Goal: Task Accomplishment & Management: Manage account settings

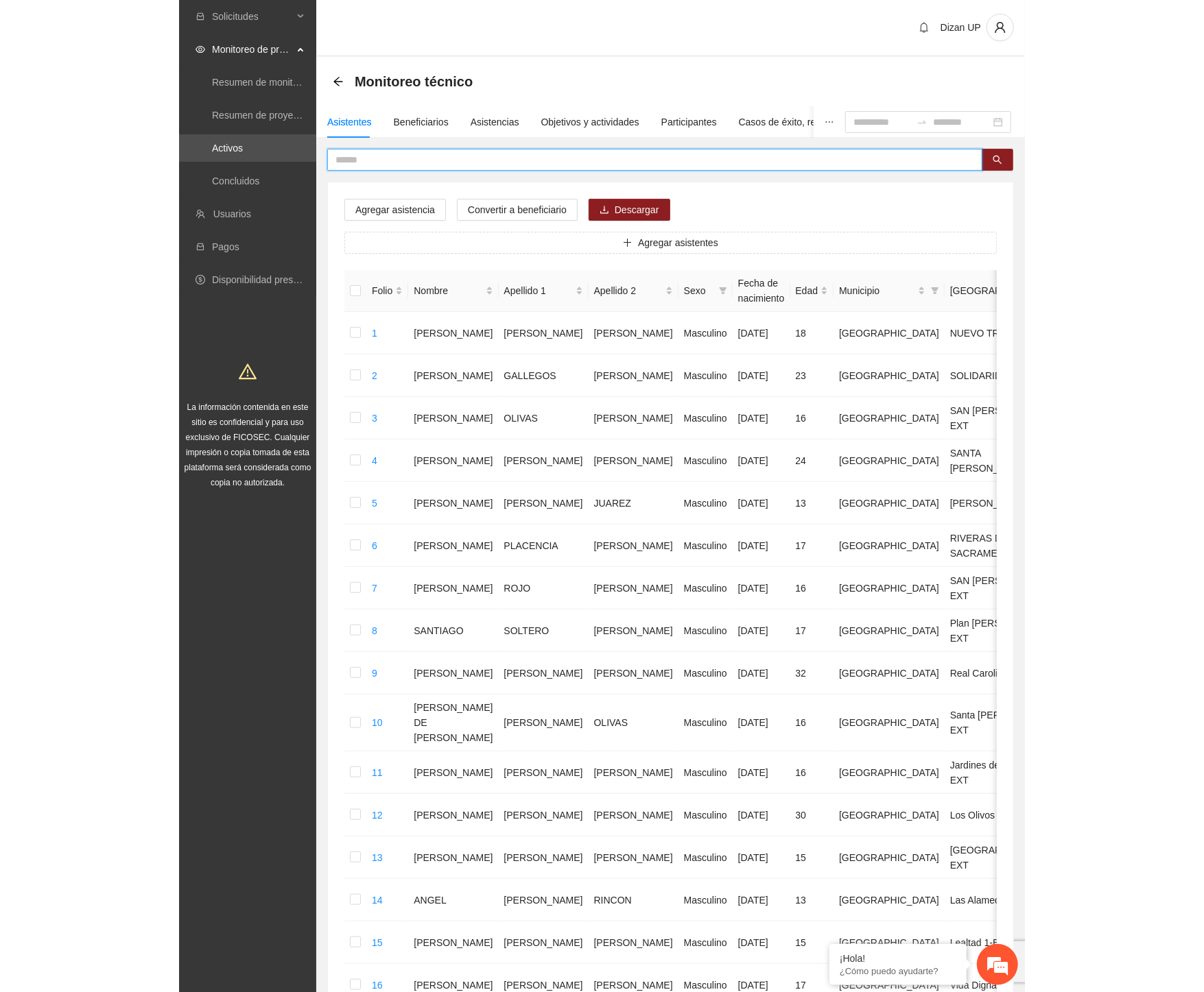
scroll to position [914, 0]
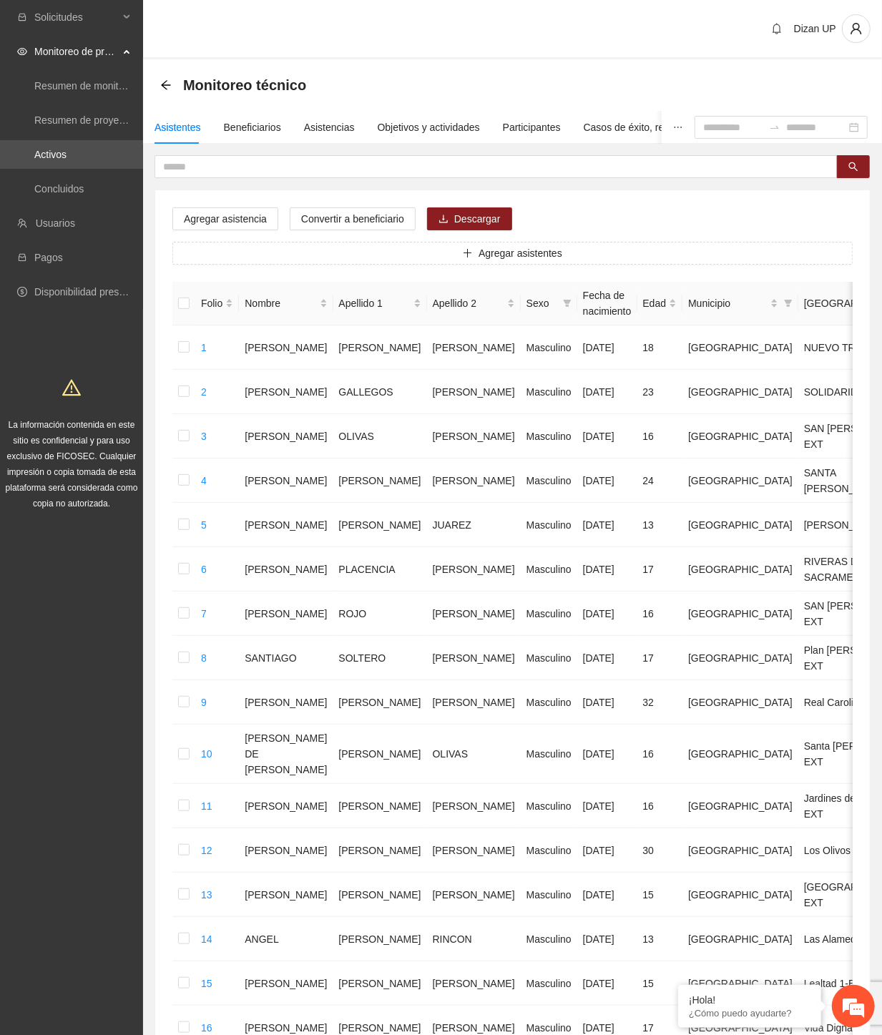
click at [617, 193] on div "Agregar asistencia Convertir a beneficiario Descargar Agregar asistentes Folio …" at bounding box center [512, 737] width 715 height 1095
click at [575, 197] on div "Agregar asistencia Convertir a beneficiario Descargar Agregar asistentes Folio …" at bounding box center [512, 737] width 715 height 1095
drag, startPoint x: 329, startPoint y: 129, endPoint x: 340, endPoint y: 112, distance: 20.3
click at [331, 126] on div "Asistencias" at bounding box center [329, 127] width 51 height 16
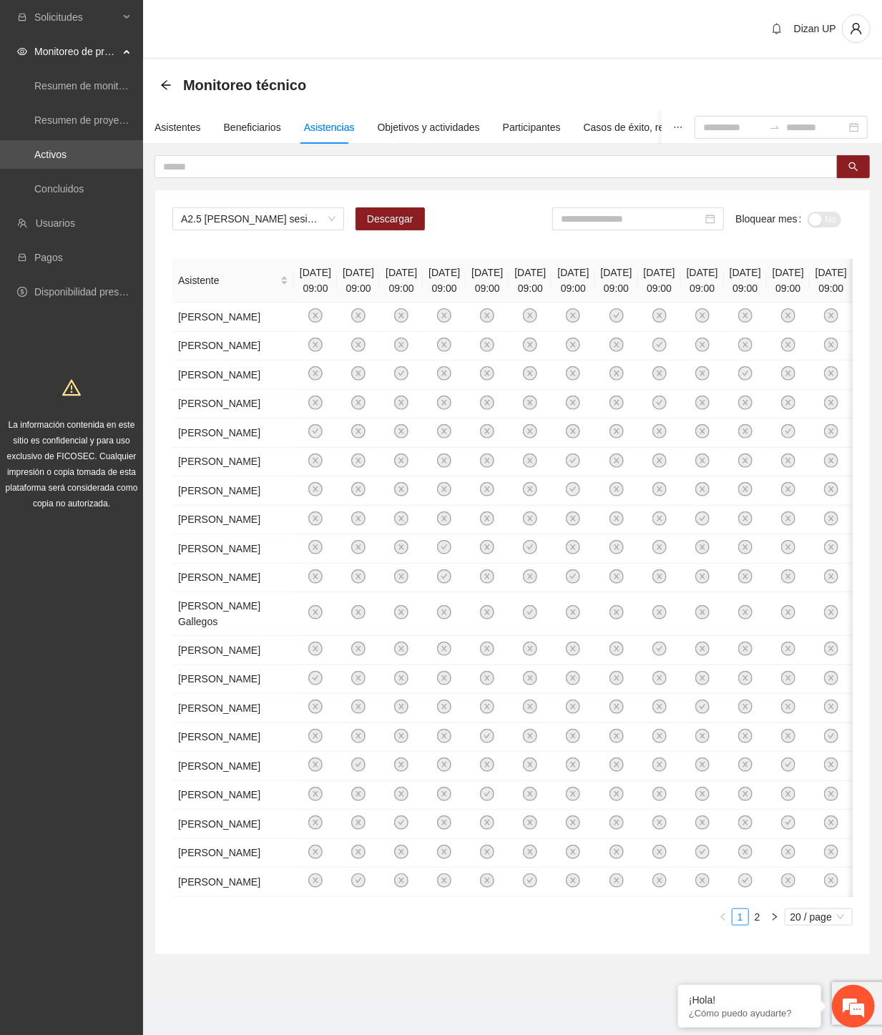
click at [489, 213] on div "A2.5 [PERSON_NAME] sesiones terapéuticas PPLs Descargar Bloquear mes No" at bounding box center [512, 225] width 680 height 34
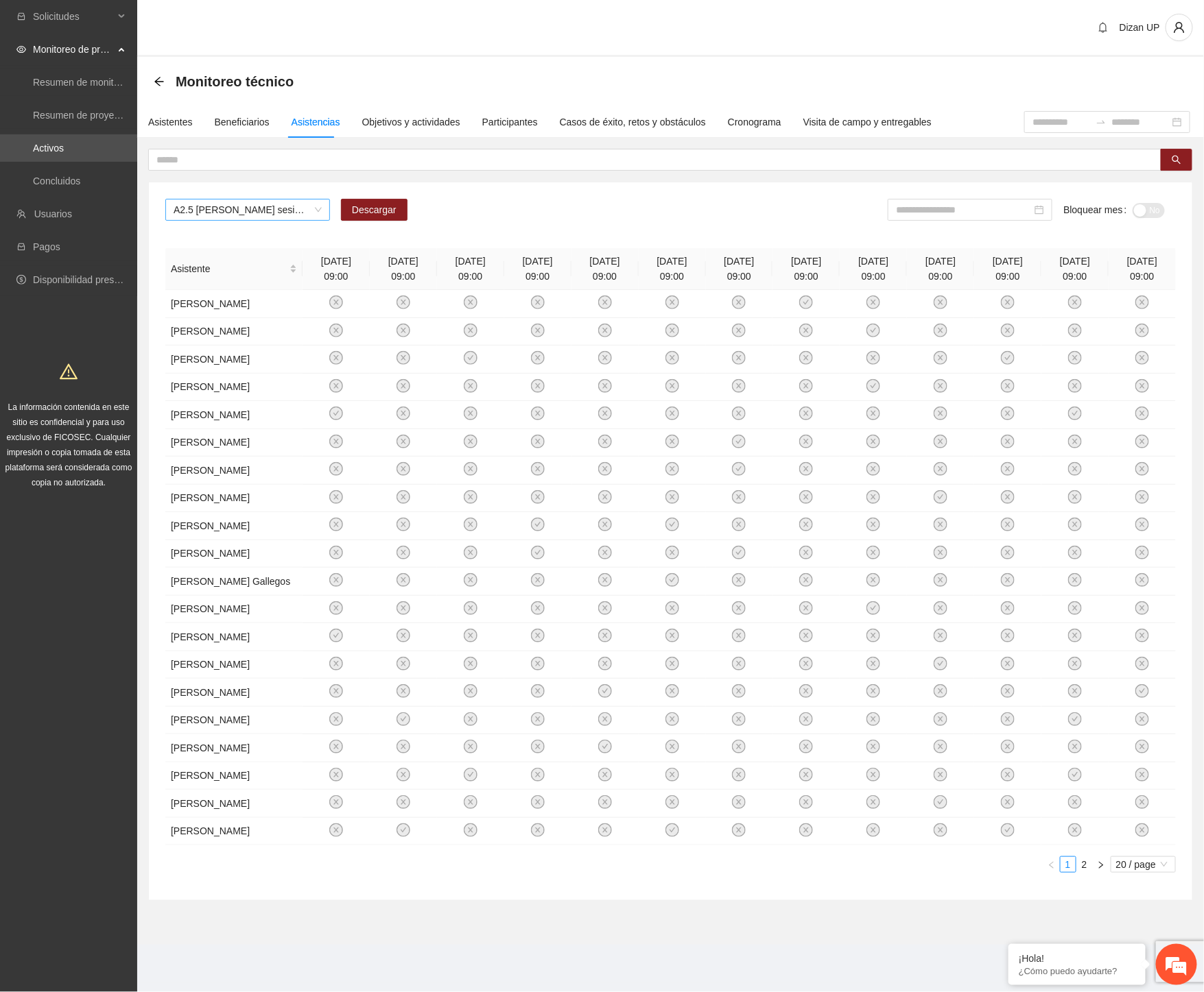
click at [302, 210] on span "A2.5 [PERSON_NAME] sesiones terapéuticas PPLs" at bounding box center [247, 209] width 149 height 20
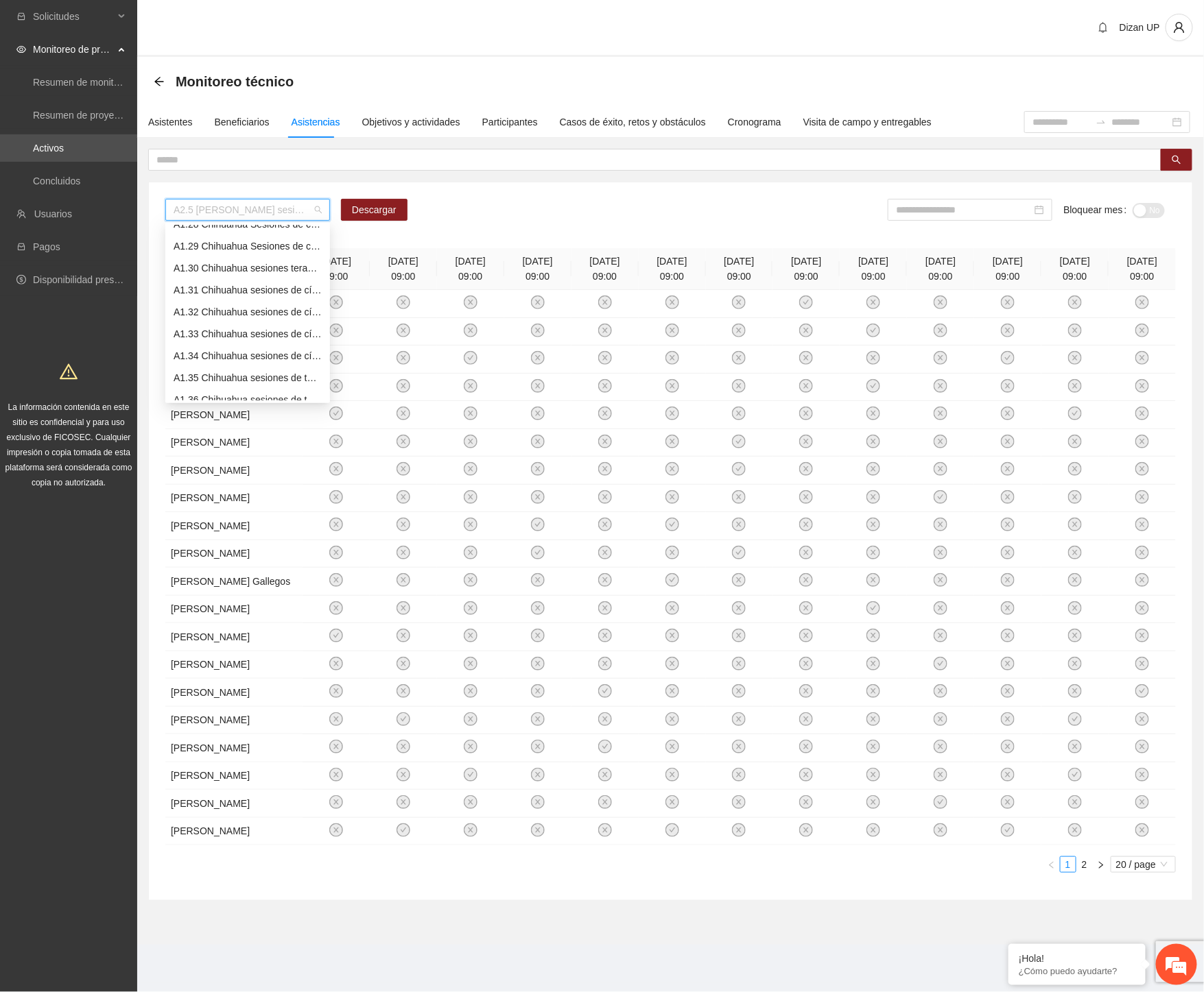
scroll to position [0, 0]
click at [241, 238] on div "A1.1 Chihuahua realización de diagnósticos LSB-50 (CERESO 1 VARONIL)" at bounding box center [247, 236] width 149 height 15
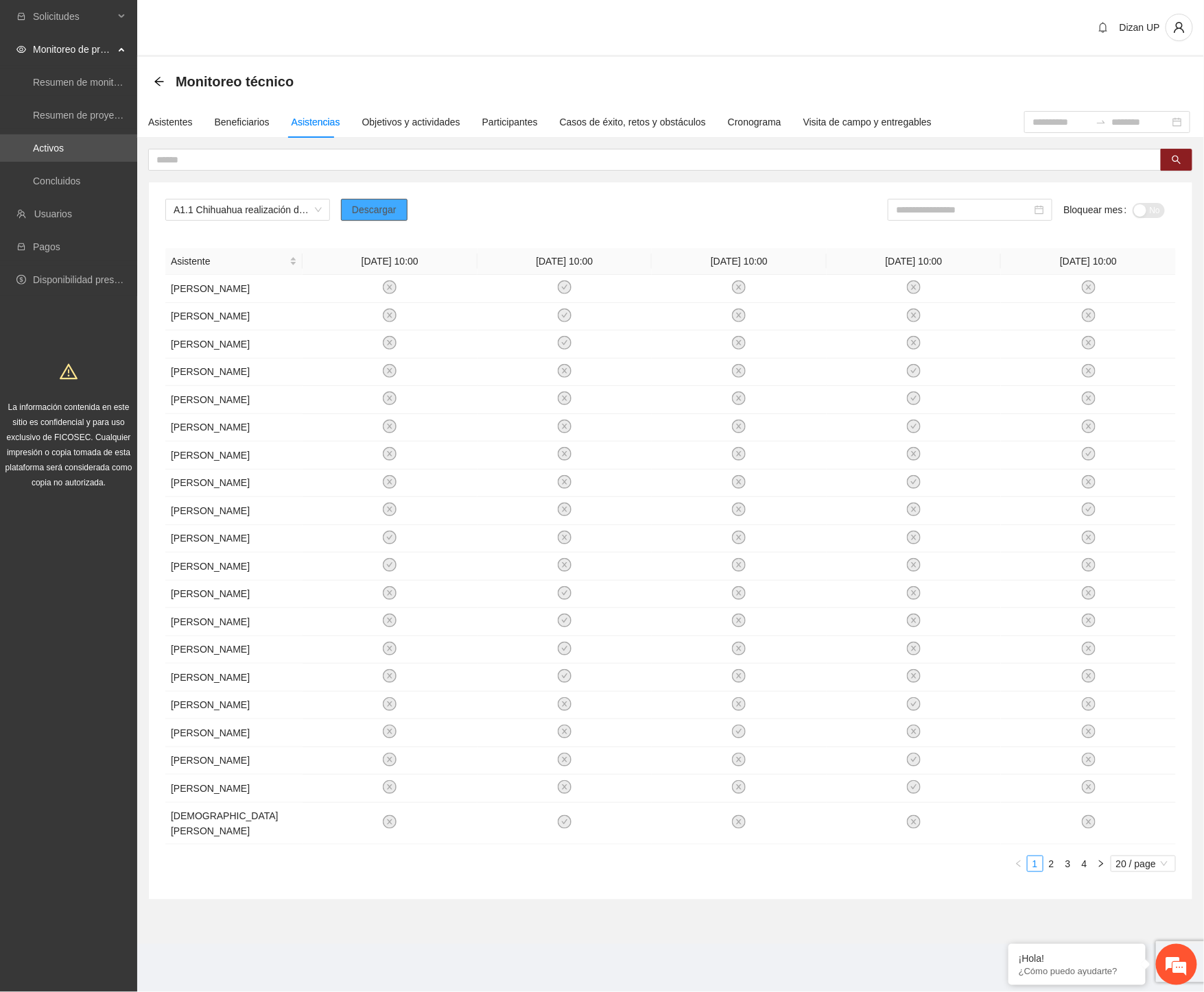
click at [359, 206] on span "Descargar" at bounding box center [374, 210] width 45 height 15
click at [451, 193] on div "A1.1 Chihuahua realización de diagnósticos LSB-50 (CERESO 1 VARONIL) [PERSON_NA…" at bounding box center [670, 541] width 1043 height 717
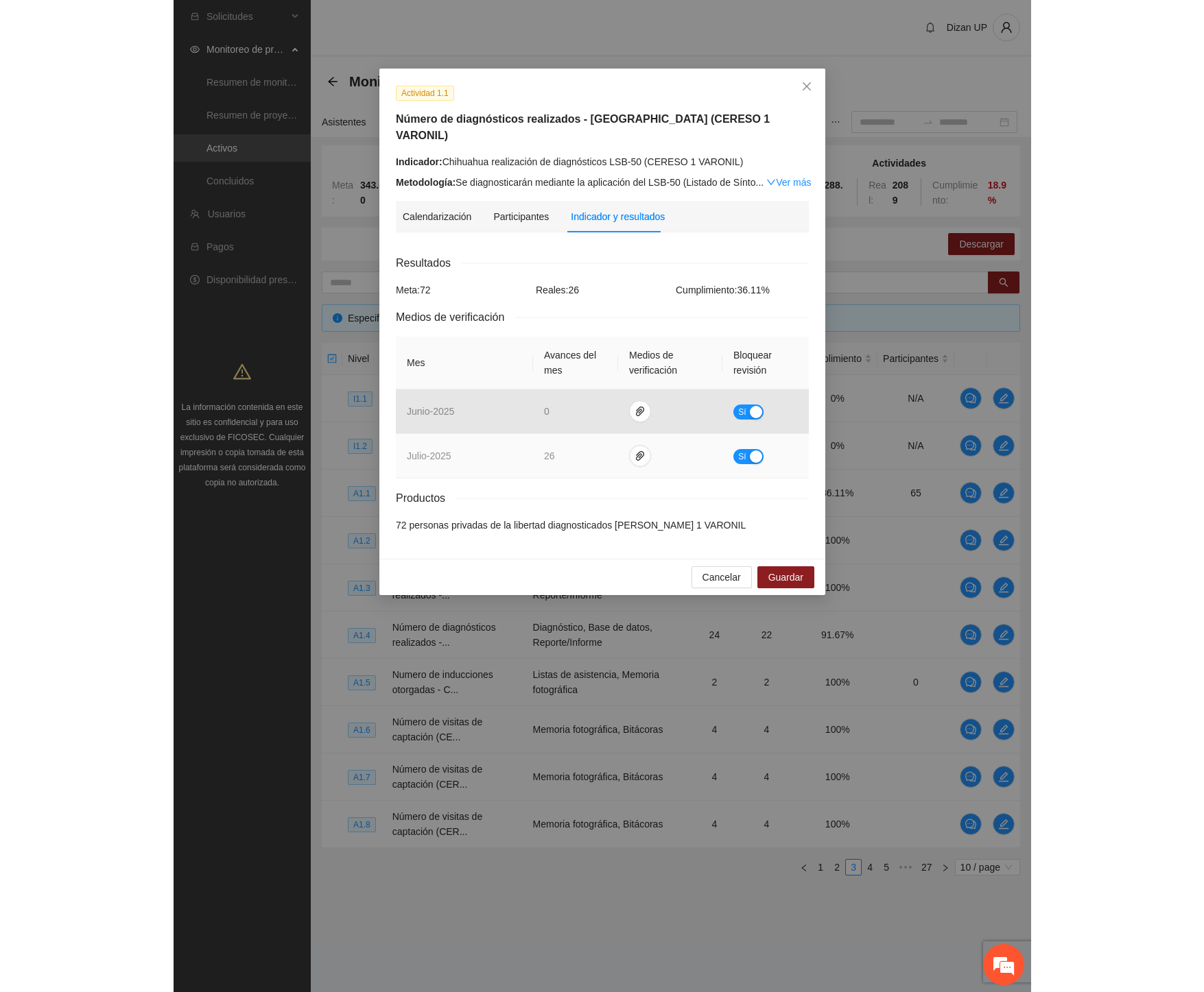
scroll to position [926, 0]
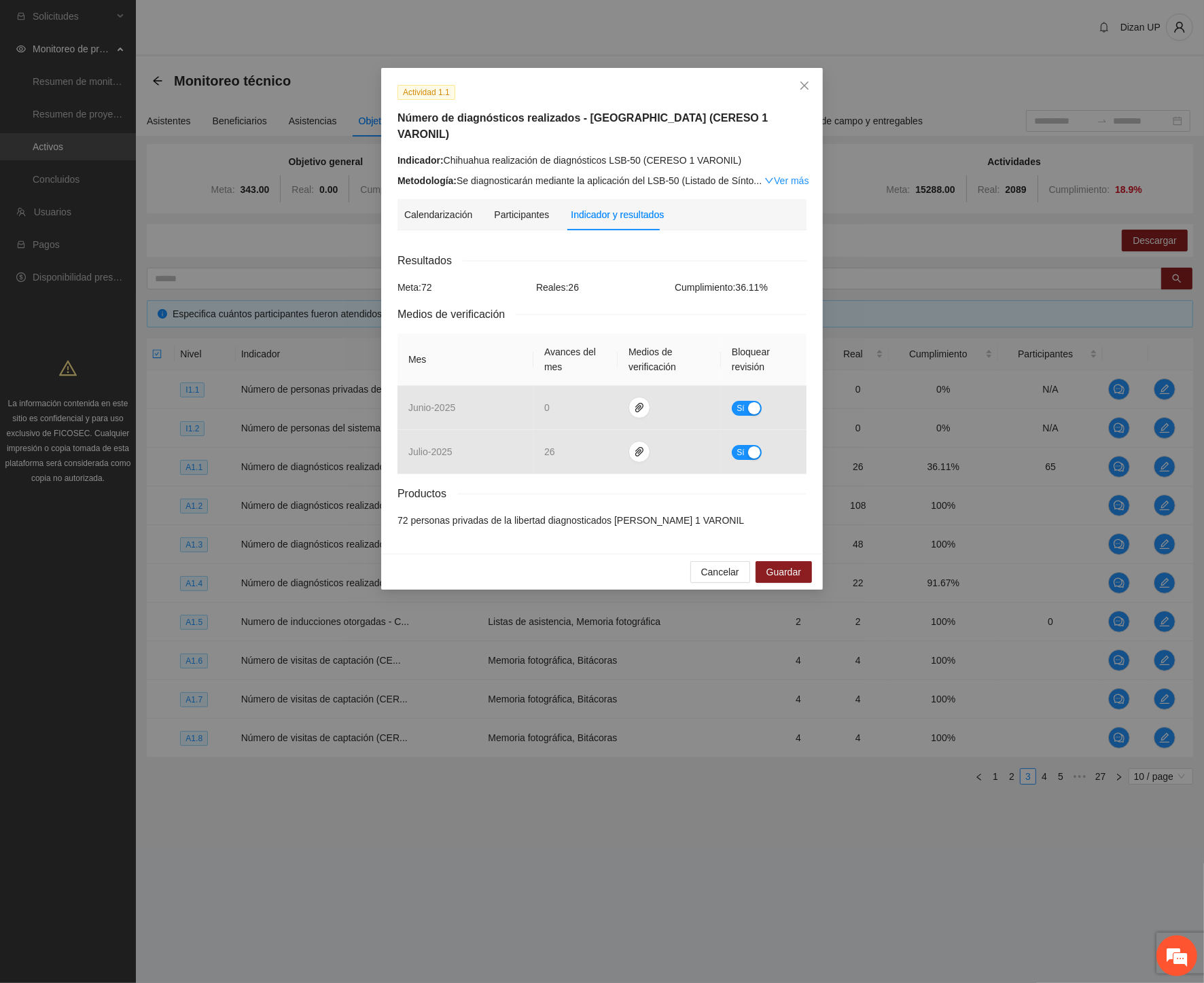
click at [537, 47] on div "Actividad 1.1 Número de diagnósticos realizados - [GEOGRAPHIC_DATA] (CERESO 1 V…" at bounding box center [602, 491] width 1204 height 983
click at [806, 89] on icon "close" at bounding box center [803, 85] width 10 height 10
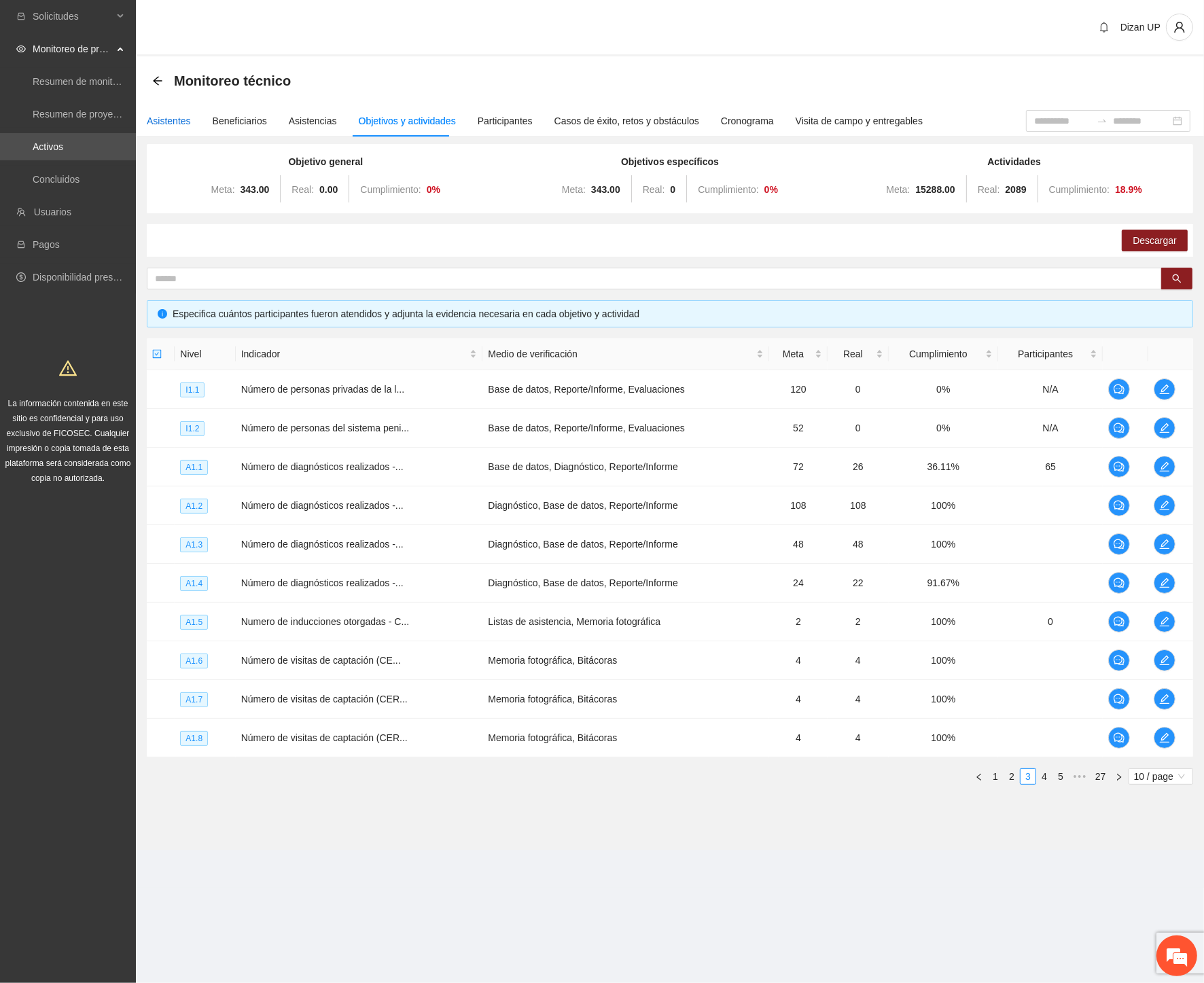
click at [163, 113] on div "Asistentes" at bounding box center [169, 121] width 45 height 15
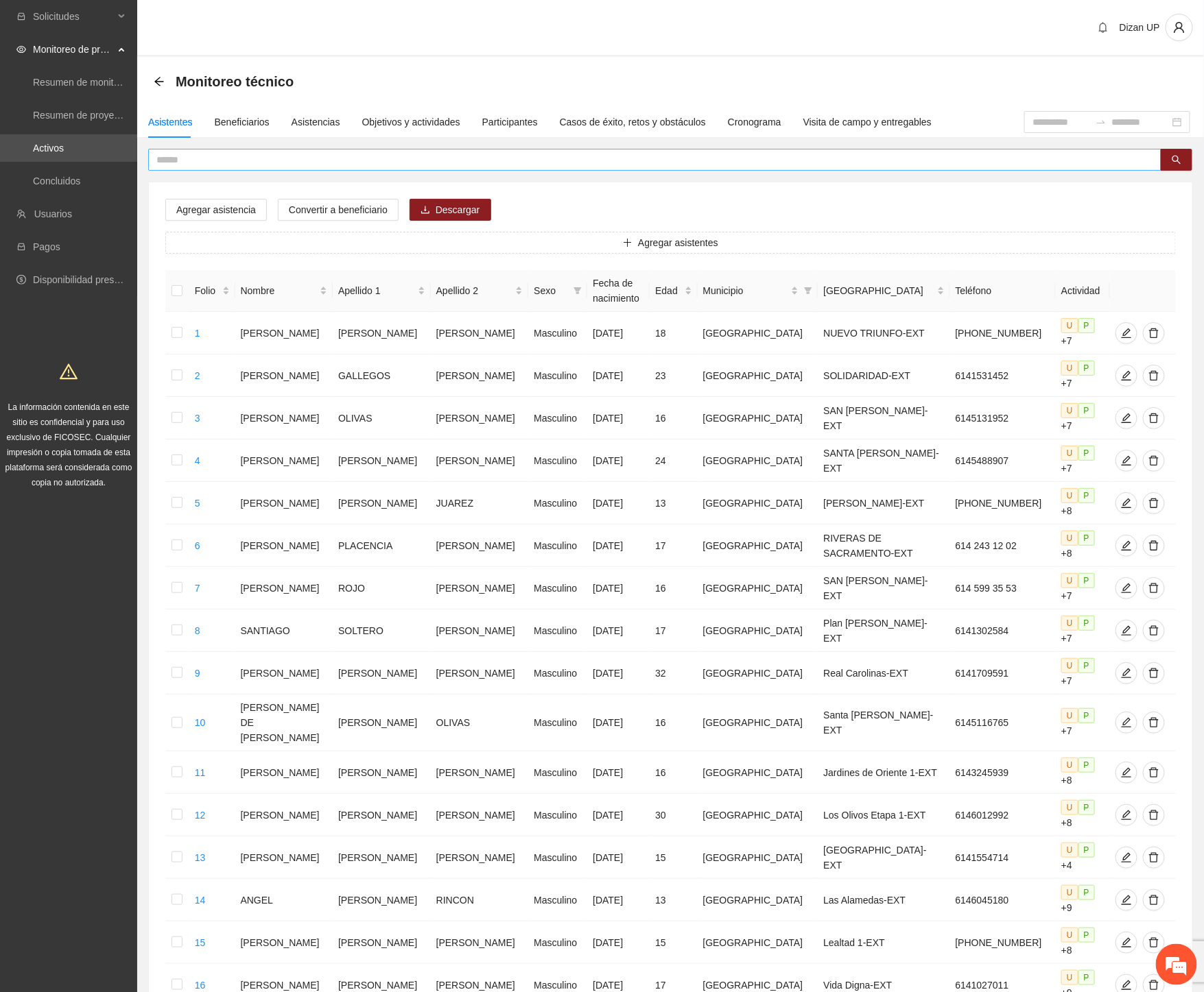
click at [182, 160] on input "text" at bounding box center [649, 160] width 985 height 15
type input "*******"
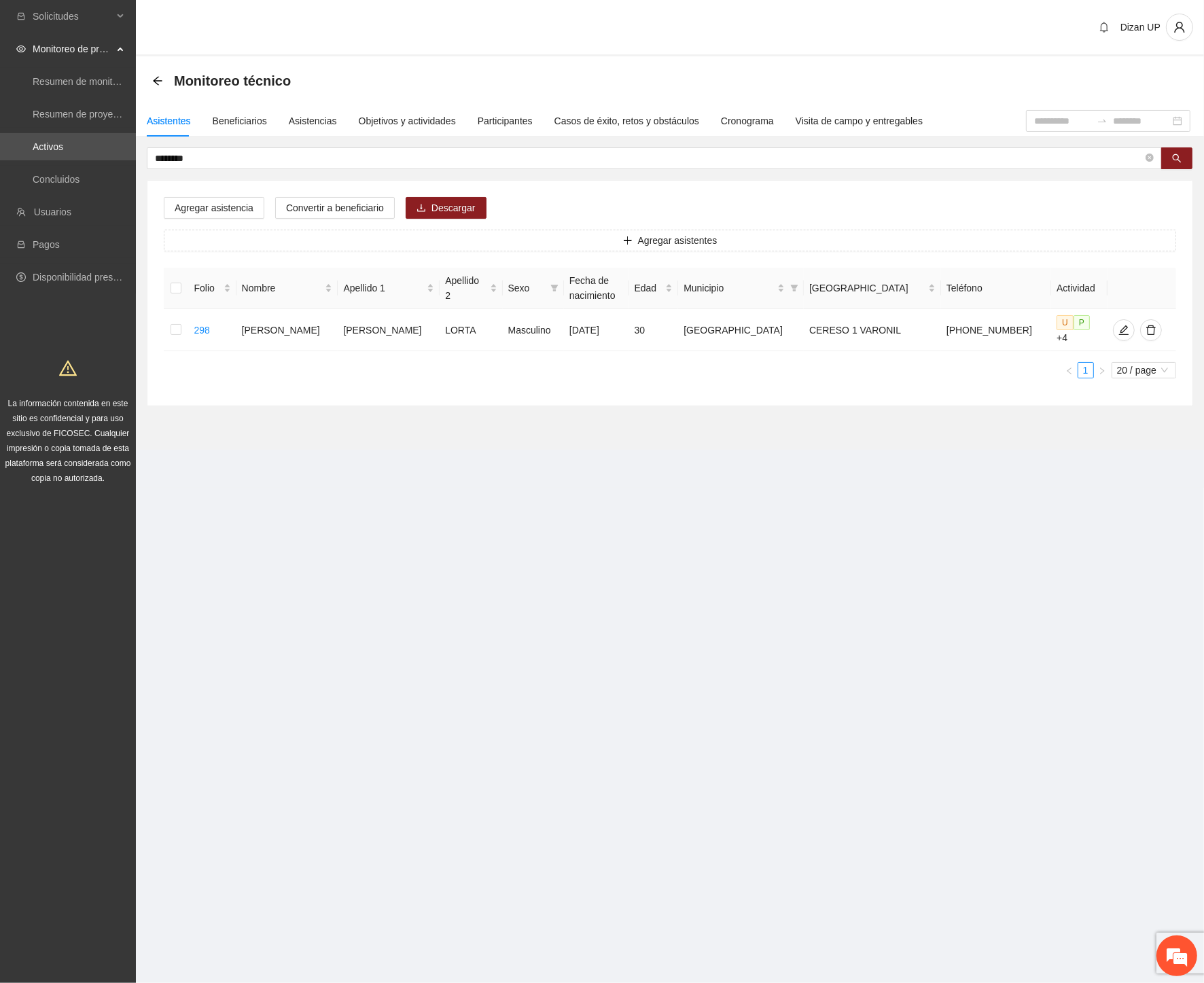
click at [293, 363] on ul "1 20 / page" at bounding box center [669, 369] width 1012 height 16
click at [849, 329] on icon "edit" at bounding box center [1123, 330] width 10 height 10
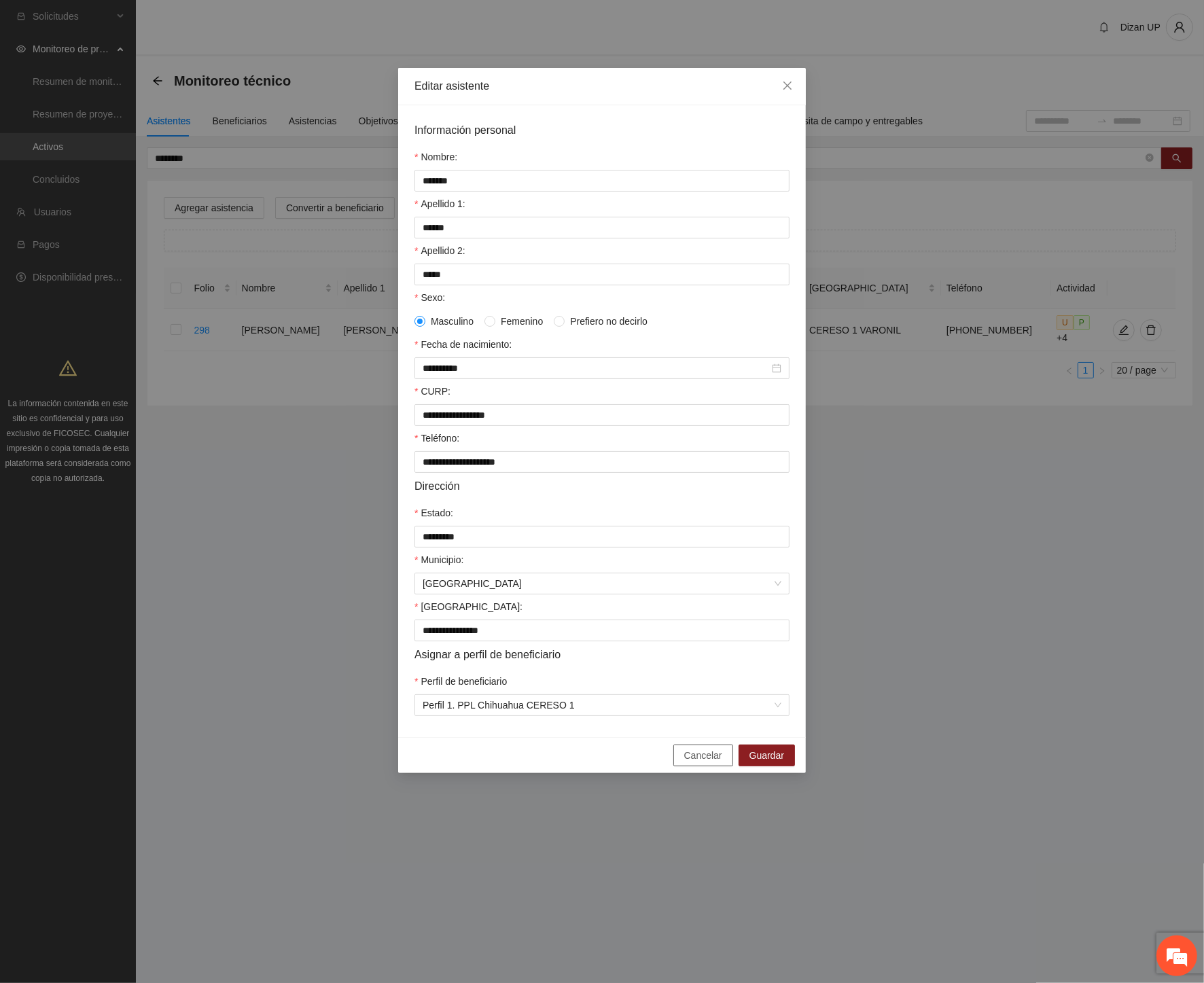
click at [697, 764] on span "Cancelar" at bounding box center [704, 756] width 38 height 15
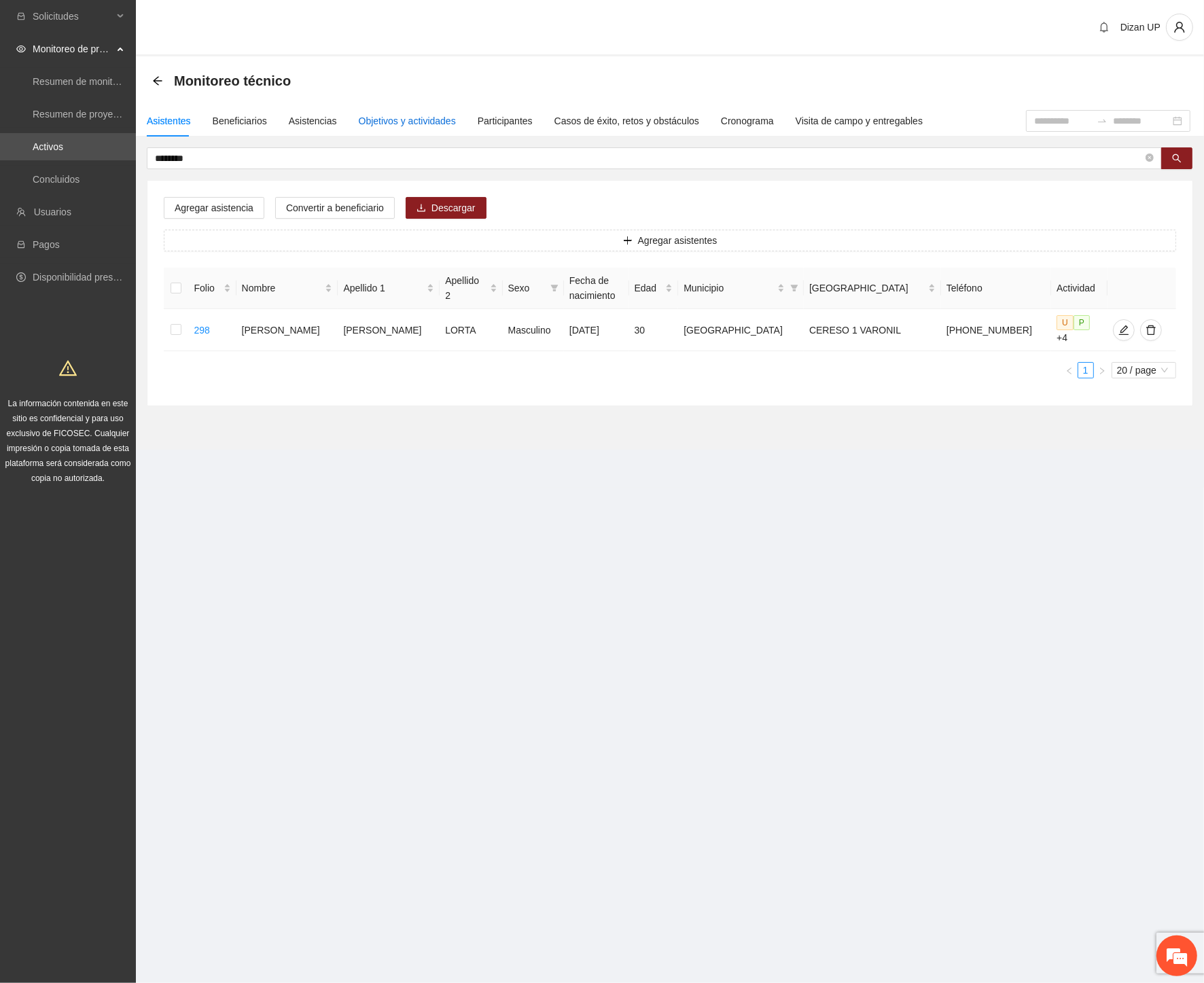
click at [382, 118] on div "Objetivos y actividades" at bounding box center [407, 121] width 97 height 15
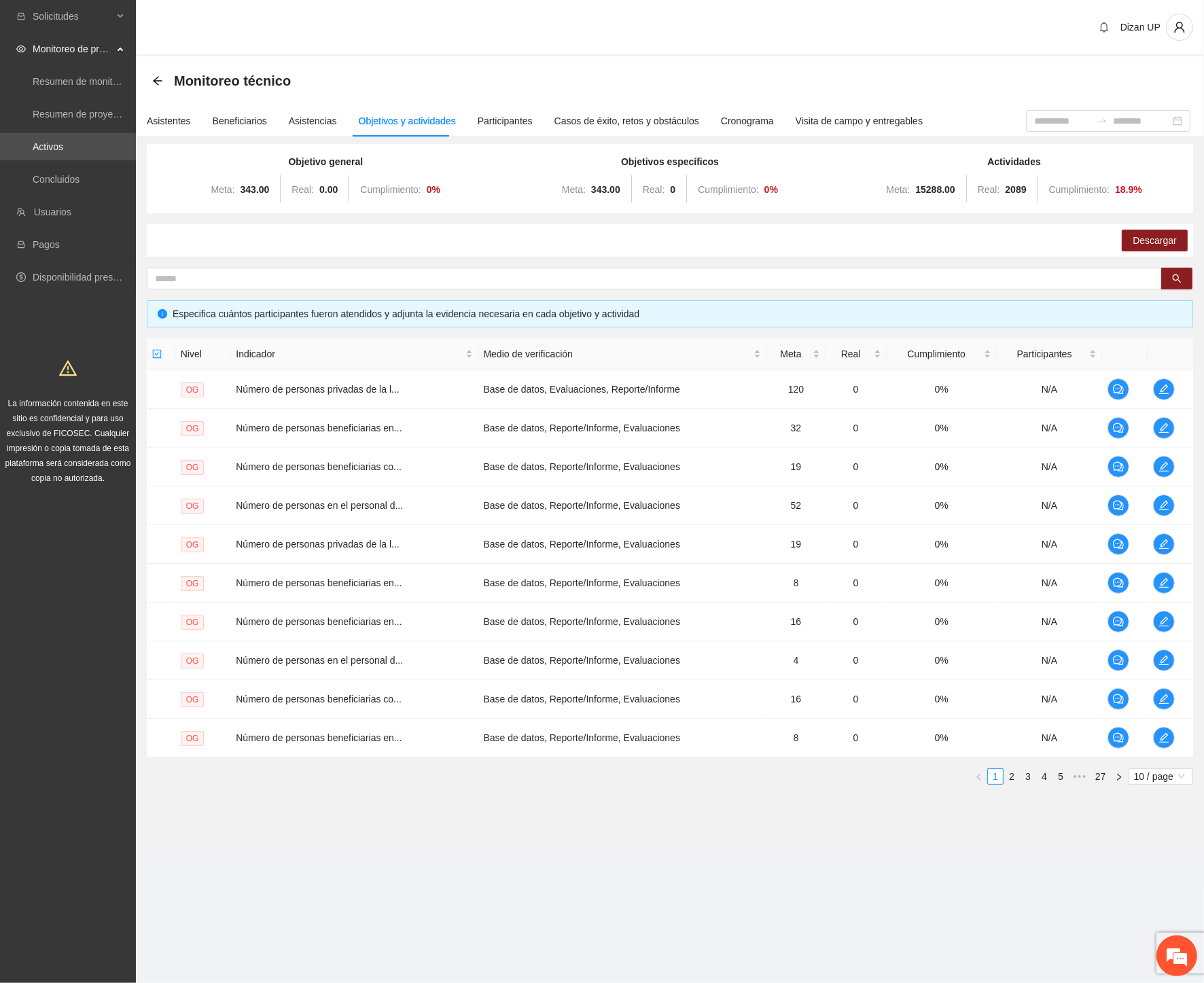
click at [55, 556] on div "Solicitudes Monitoreo de proyectos Resumen de monitoreo Resumen de proyectos ap…" at bounding box center [67, 491] width 136 height 983
click at [152, 78] on icon "arrow-left" at bounding box center [157, 80] width 10 height 10
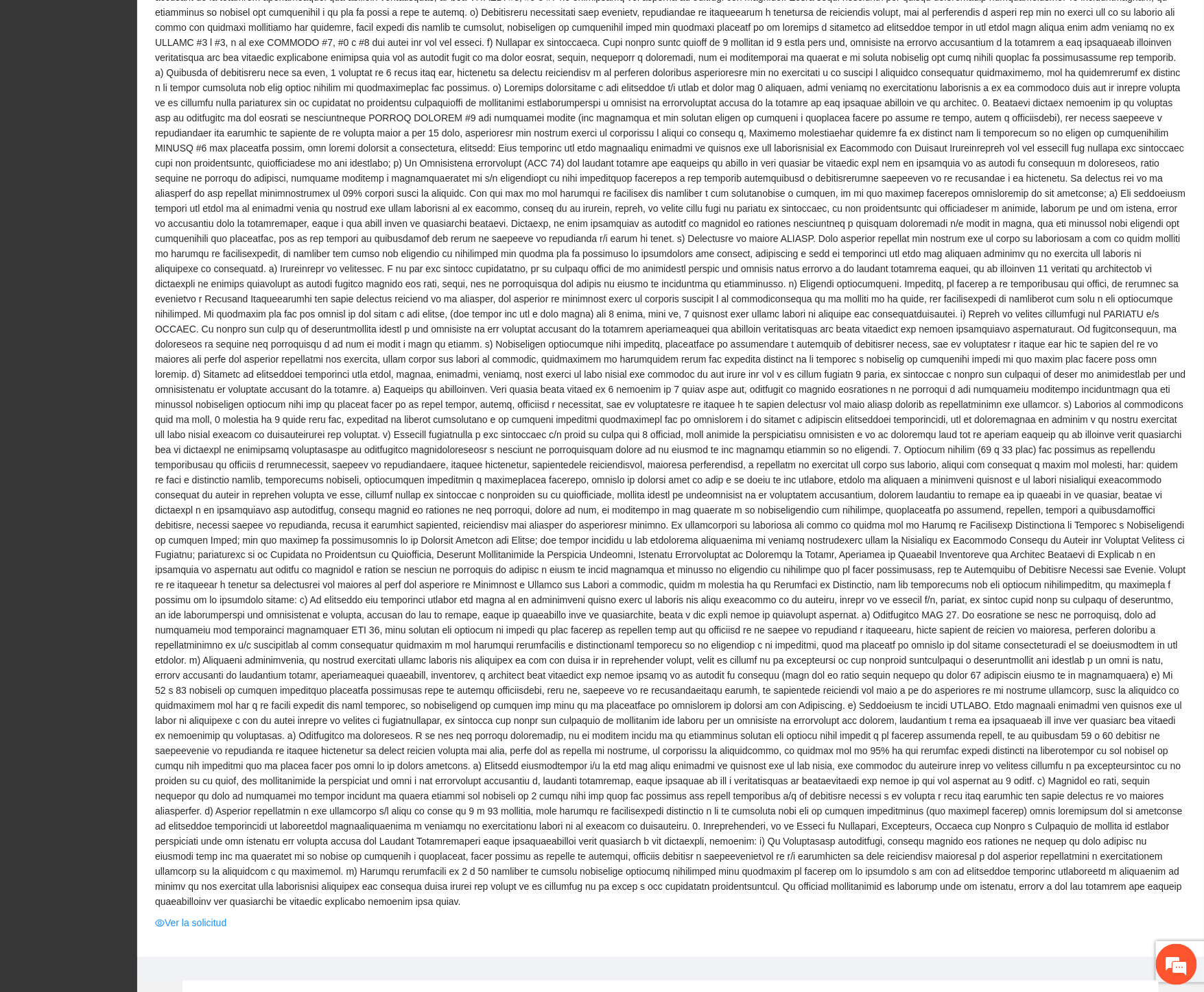
scroll to position [914, 0]
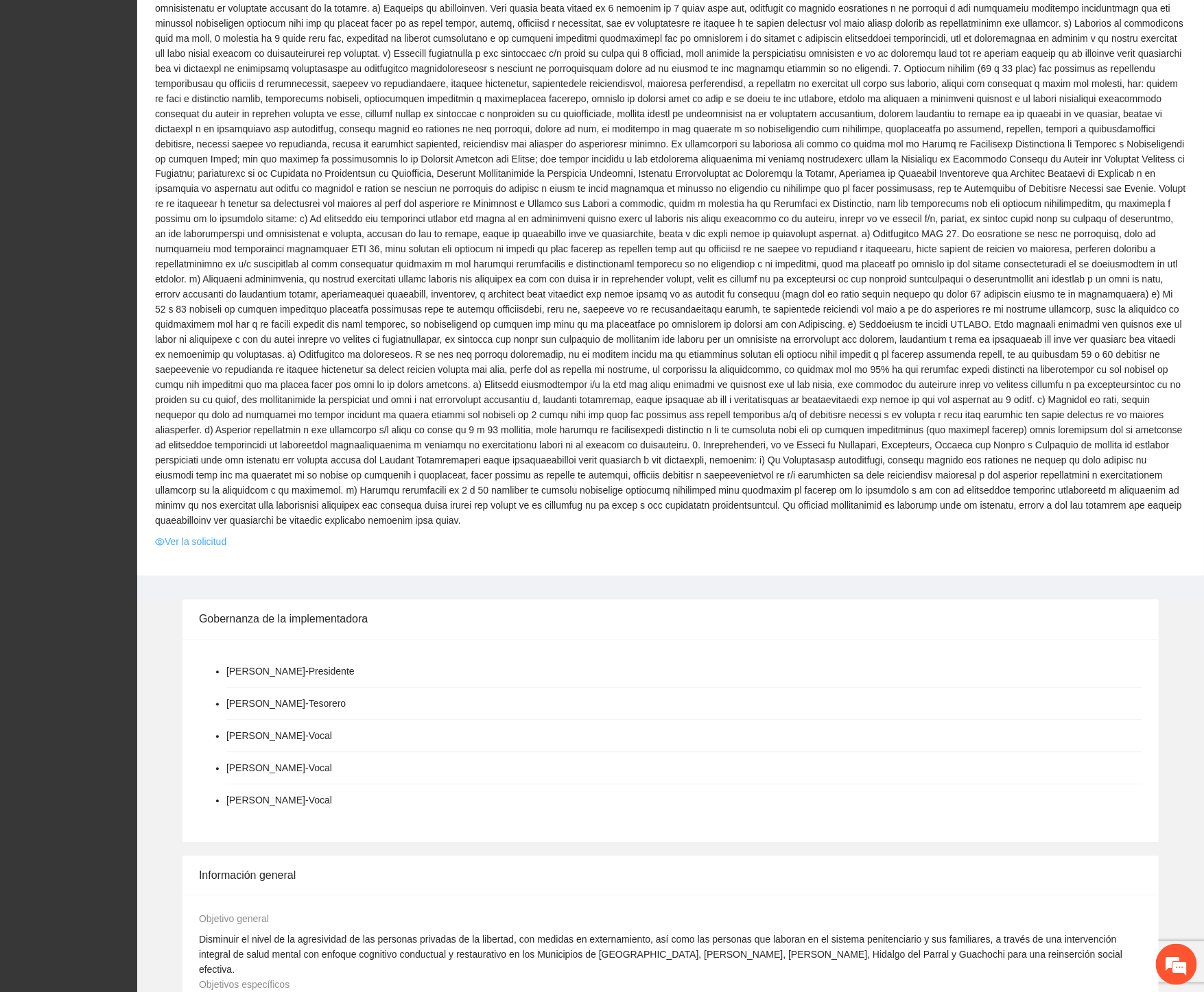
click at [179, 535] on link "Ver la solicitud" at bounding box center [191, 542] width 71 height 15
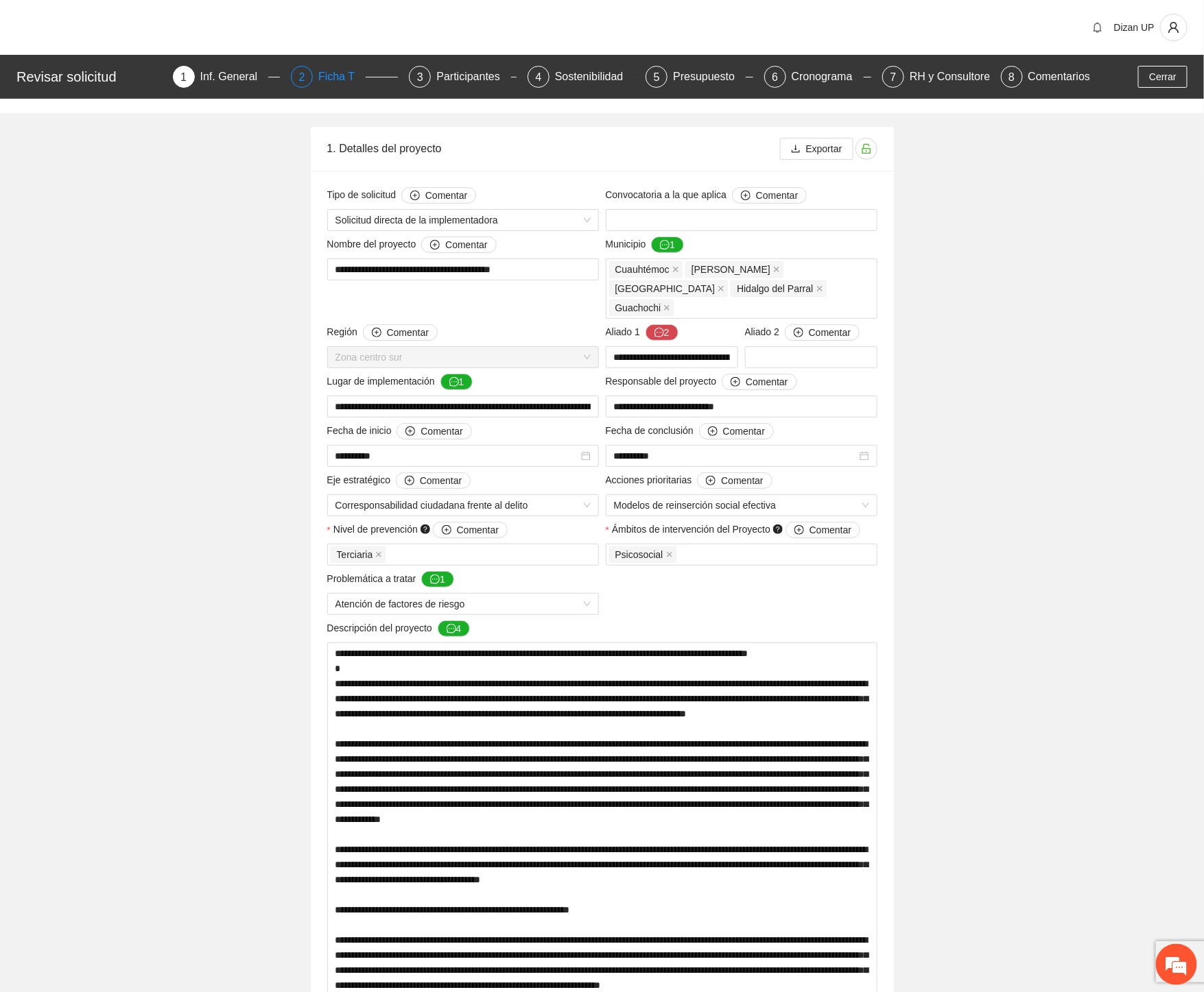
click at [332, 81] on div "Ficha T" at bounding box center [341, 77] width 47 height 22
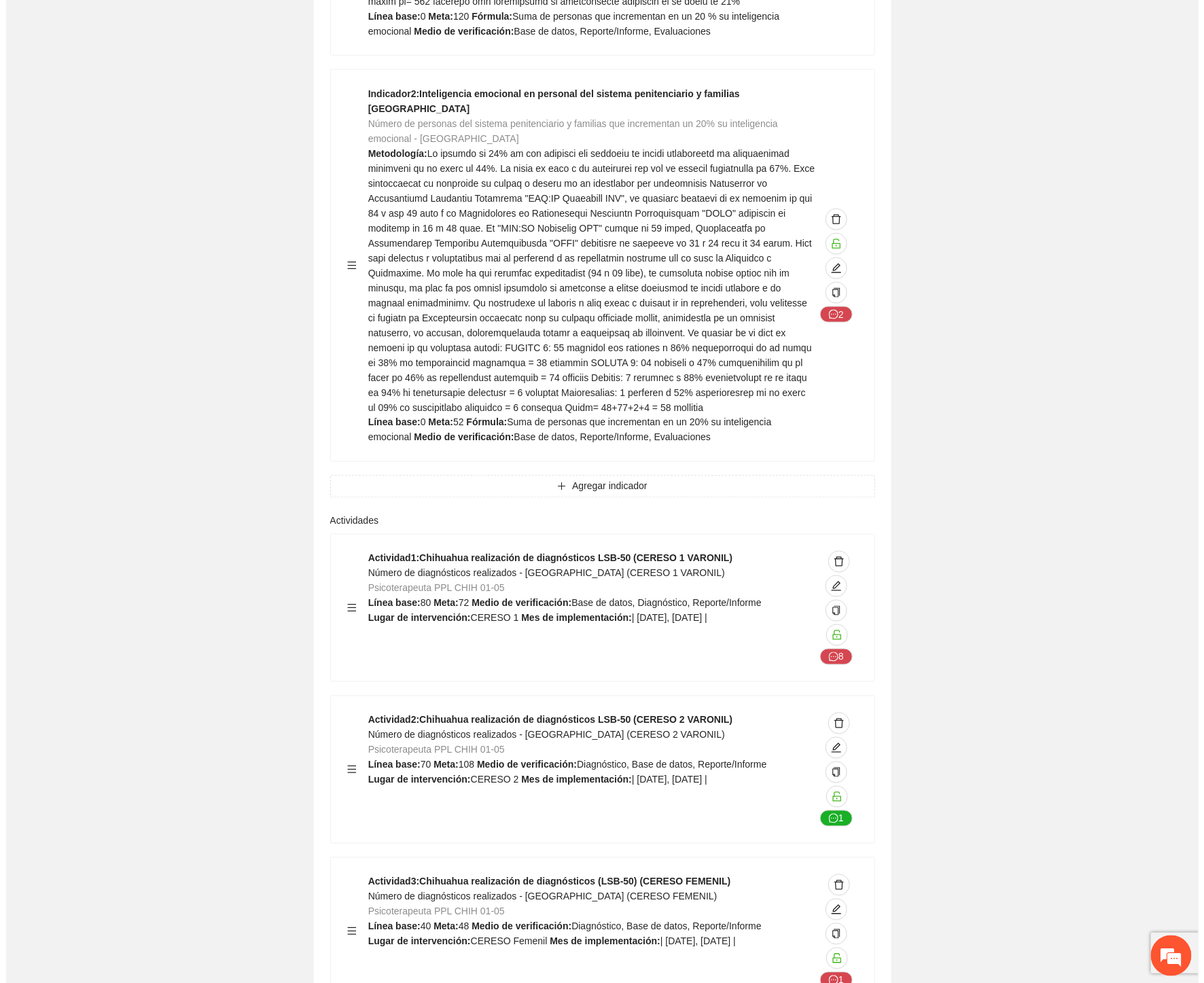
scroll to position [9438, 0]
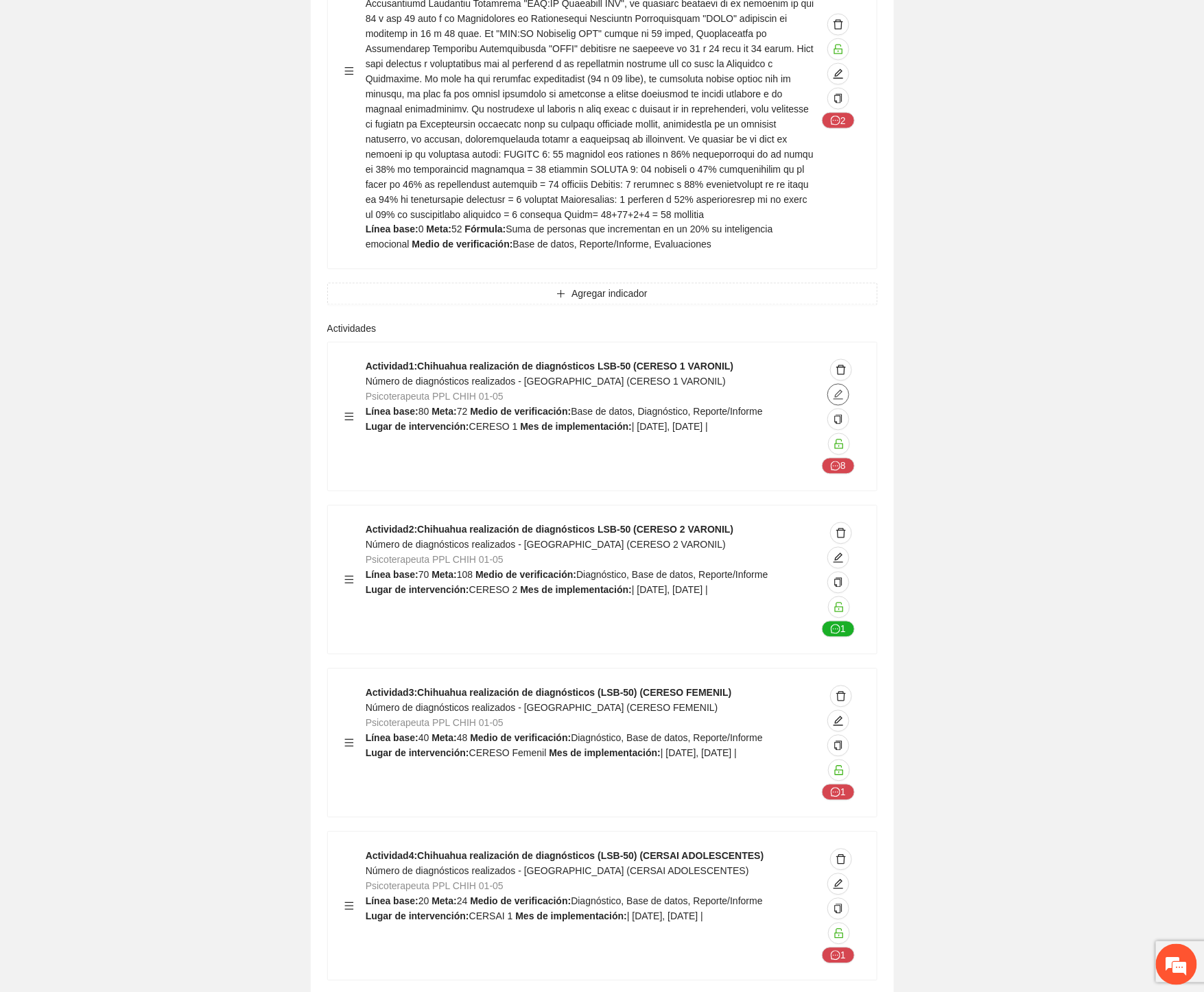
click at [836, 389] on icon "edit" at bounding box center [838, 394] width 11 height 11
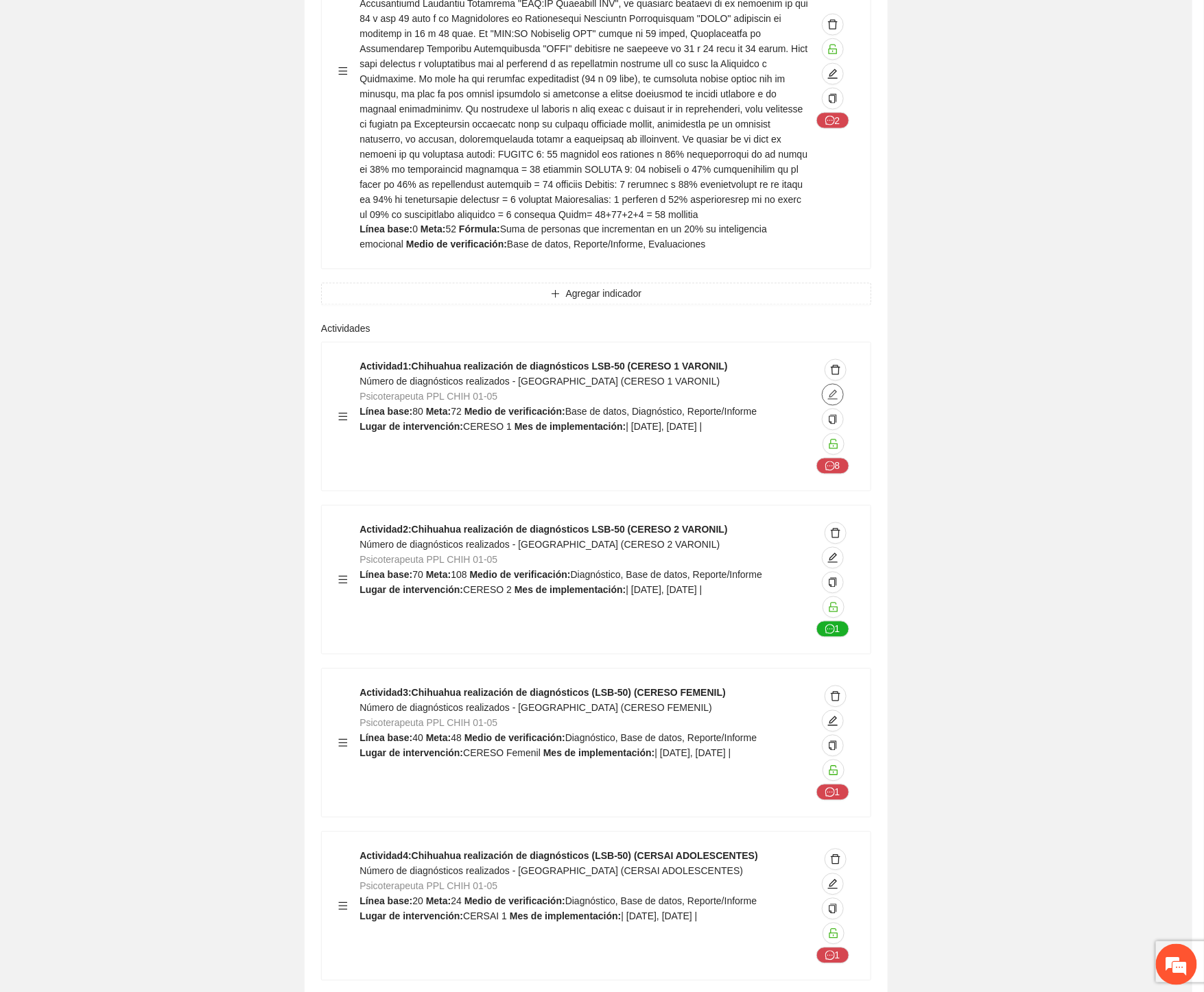
type textarea "********"
type input "**********"
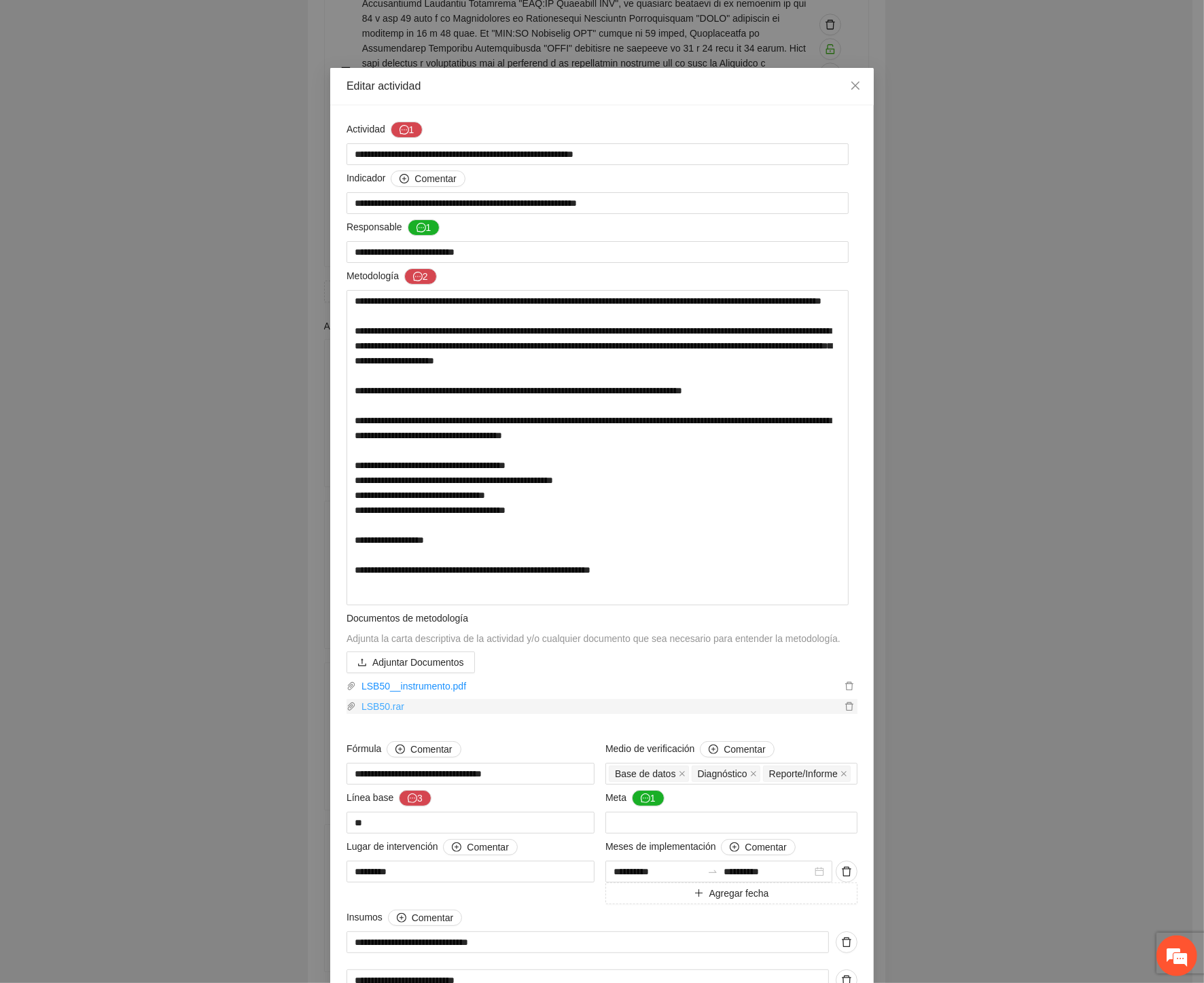
click at [376, 713] on link "LSB50.rar" at bounding box center [598, 707] width 485 height 15
